Goal: Information Seeking & Learning: Learn about a topic

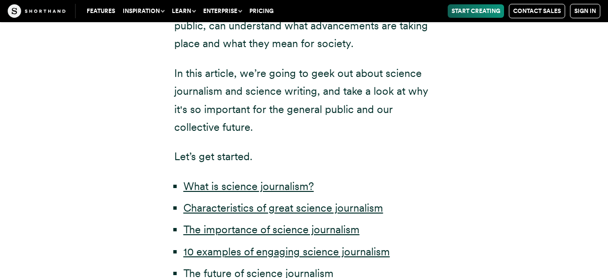
scroll to position [529, 0]
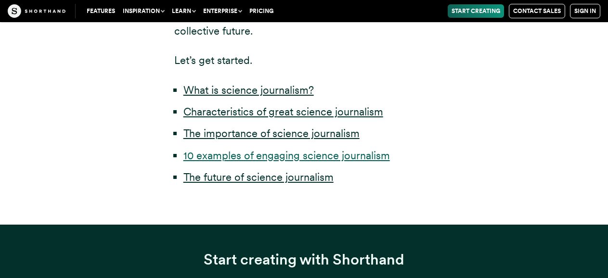
click at [345, 156] on link "10 examples of engaging science journalism" at bounding box center [286, 155] width 206 height 13
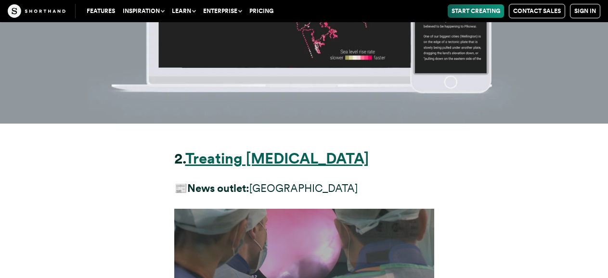
scroll to position [5583, 0]
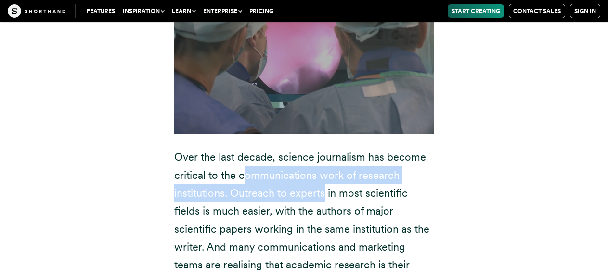
drag, startPoint x: 249, startPoint y: 84, endPoint x: 324, endPoint y: 110, distance: 79.6
click at [324, 148] on p "Over the last decade, science journalism has become critical to the communicati…" at bounding box center [304, 220] width 260 height 144
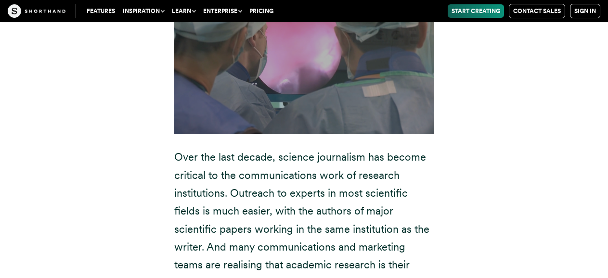
click at [253, 148] on p "Over the last decade, science journalism has become critical to the communicati…" at bounding box center [304, 220] width 260 height 144
drag, startPoint x: 232, startPoint y: 154, endPoint x: 302, endPoint y: 162, distance: 70.2
click at [302, 162] on p "Over the last decade, science journalism has become critical to the communicati…" at bounding box center [304, 220] width 260 height 144
click at [281, 177] on p "Over the last decade, science journalism has become critical to the communicati…" at bounding box center [304, 220] width 260 height 144
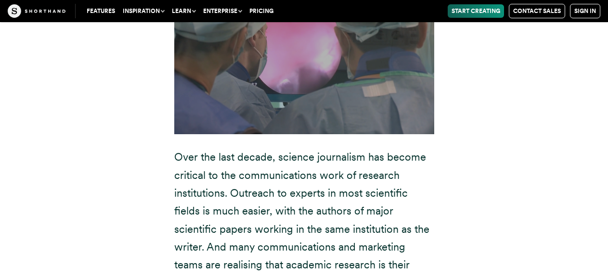
scroll to position [5727, 0]
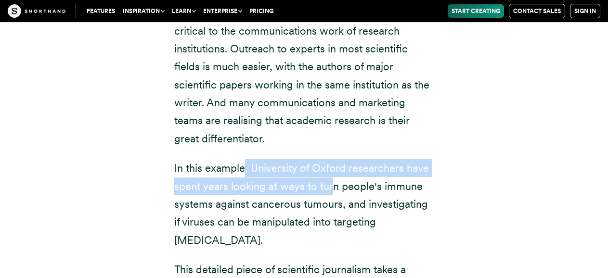
drag, startPoint x: 244, startPoint y: 69, endPoint x: 329, endPoint y: 89, distance: 87.6
click at [329, 89] on div "2. Treating [MEDICAL_DATA] 📰 News outlet: [GEOGRAPHIC_DATA] In this example, Un…" at bounding box center [304, 159] width 260 height 693
click at [326, 159] on p "In this example, University of Oxford researchers have spent years looking at w…" at bounding box center [304, 204] width 260 height 90
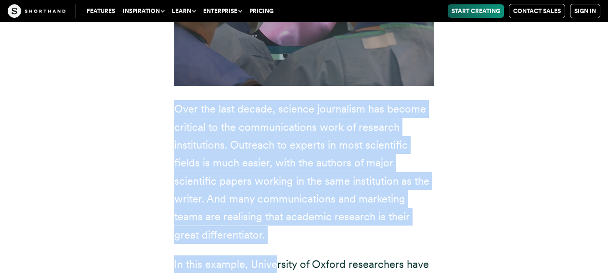
scroll to position [5872, 0]
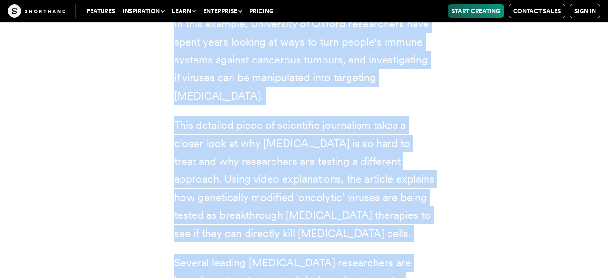
drag, startPoint x: 173, startPoint y: 161, endPoint x: 410, endPoint y: 230, distance: 247.5
click at [410, 230] on div "2. Treating [MEDICAL_DATA] 📰 News outlet: [GEOGRAPHIC_DATA] In this example, Un…" at bounding box center [304, 21] width 298 height 758
copy div "Lore ips dolo sitame, consect adipiscing eli seddoe temporin ut lab etdoloremag…"
